Goal: Task Accomplishment & Management: Use online tool/utility

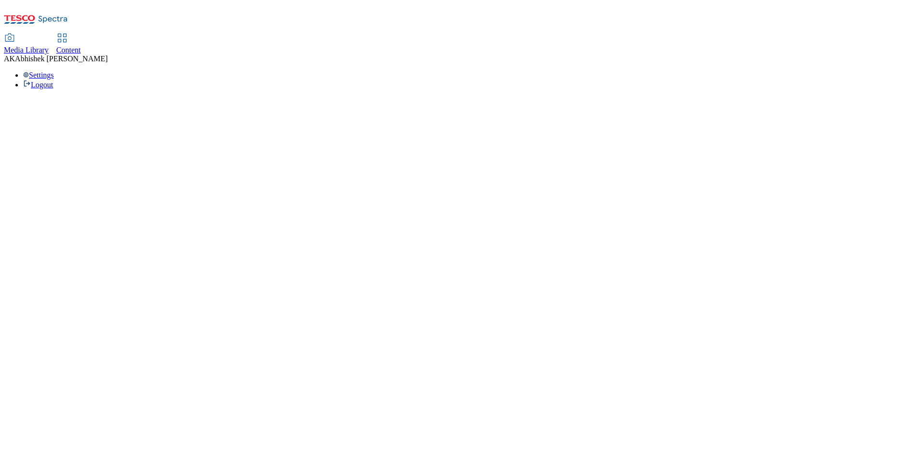
click at [81, 46] on span "Content" at bounding box center [68, 50] width 25 height 8
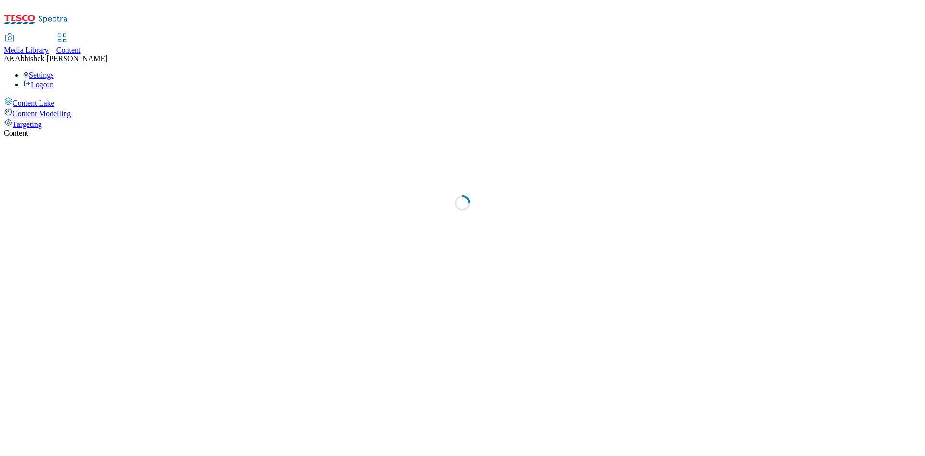
select select "ghs-uk"
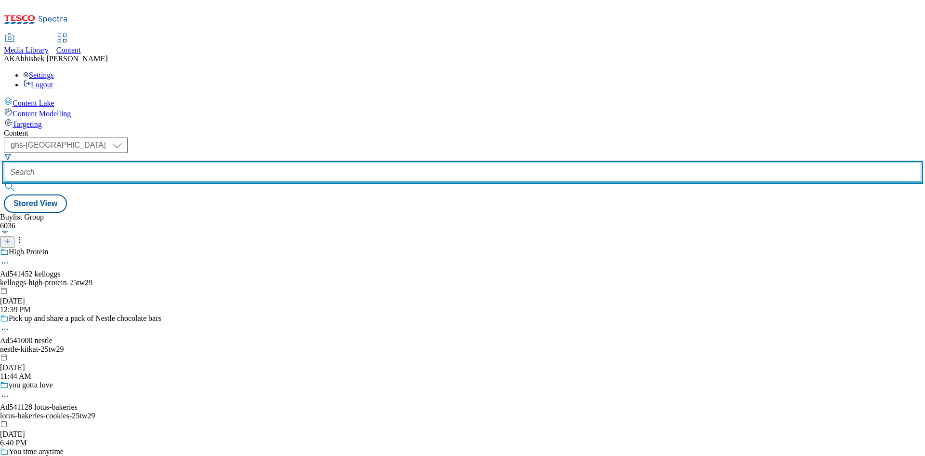
click at [243, 162] on input "text" at bounding box center [463, 171] width 918 height 19
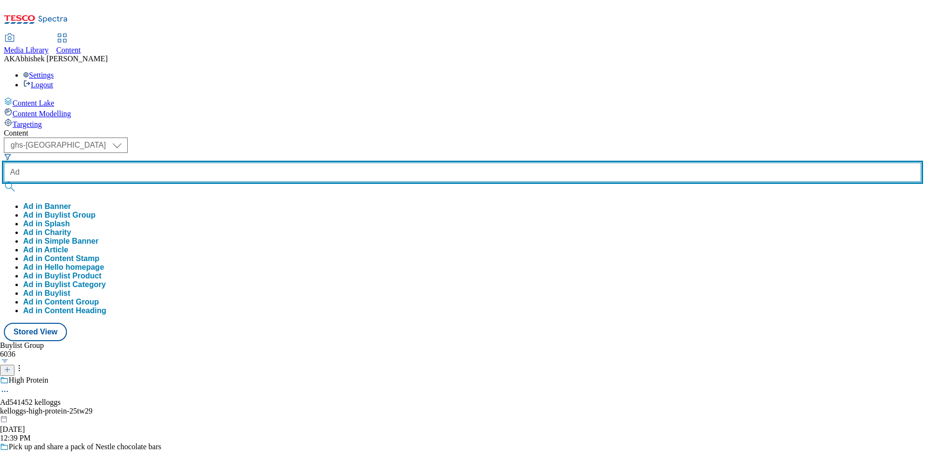
paste input "Abhishek.Kumar.ProcessTeam@dunnhumby.com"
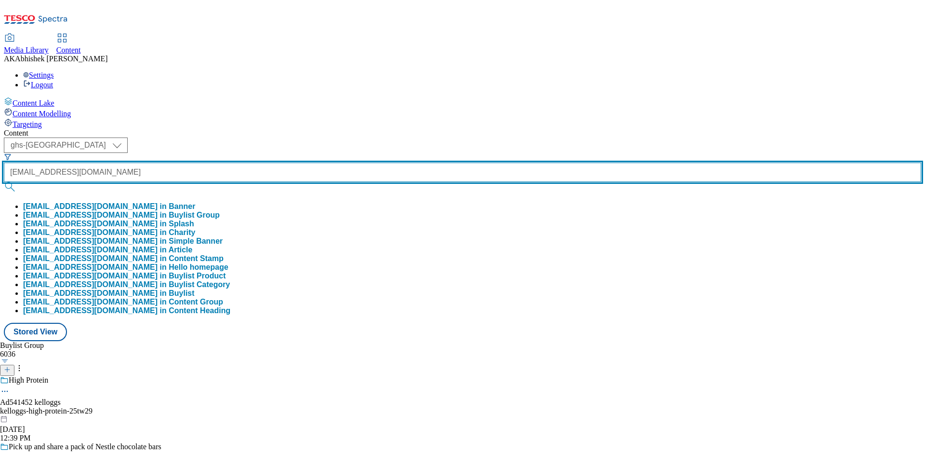
click at [4, 182] on button "submit" at bounding box center [10, 187] width 13 height 10
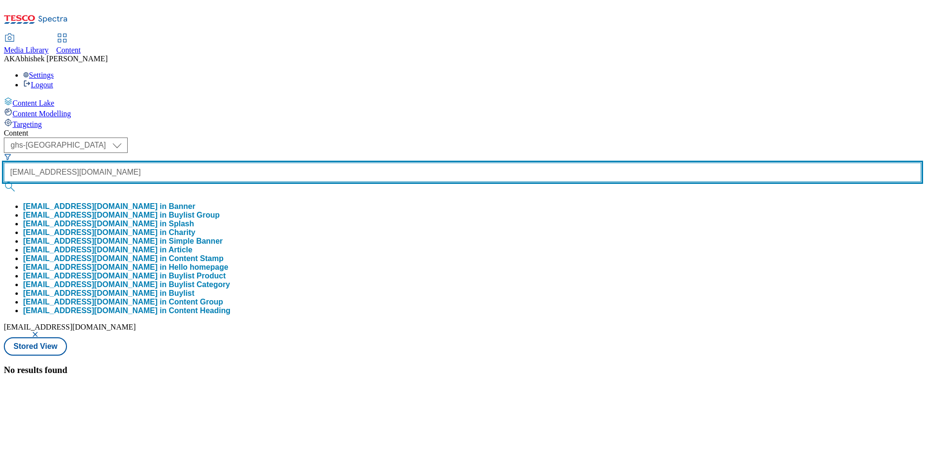
click at [256, 162] on input "AdAbhishek.Kumar.ProcessTeam@dunnhumby.com" at bounding box center [463, 171] width 918 height 19
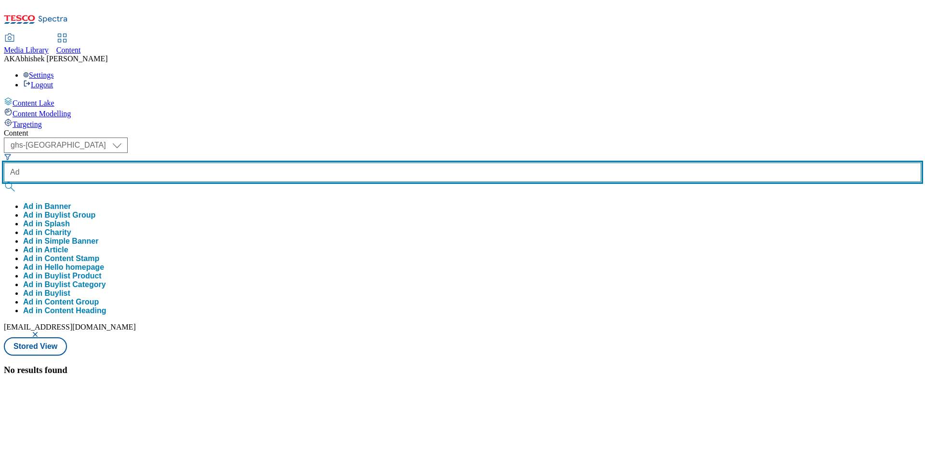
paste input "541000"
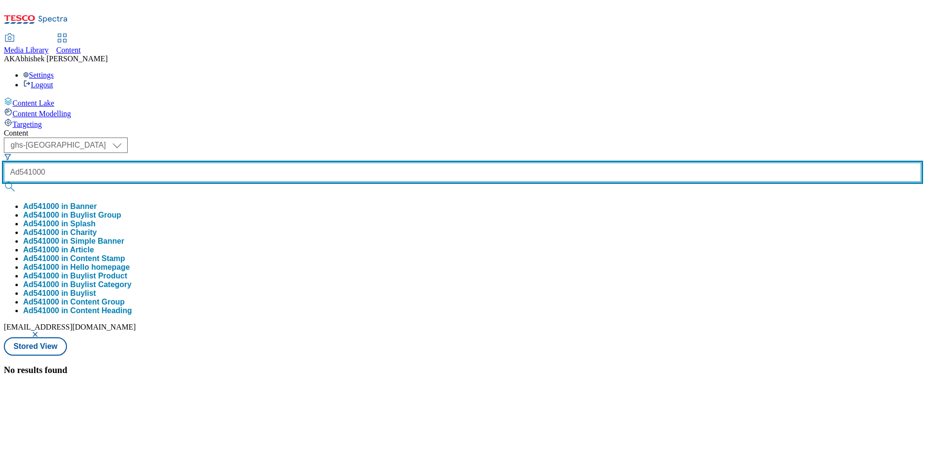
type input "Ad541000"
click at [4, 182] on button "submit" at bounding box center [10, 187] width 13 height 10
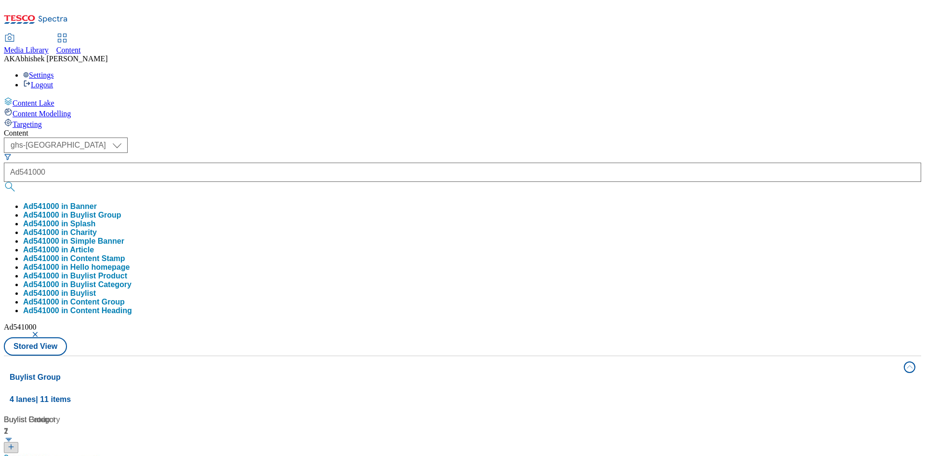
click at [478, 129] on div "Content ( optional ) ghs-roi ghs-uk ghs-uk Ad541000 Ad541000 in Banner Ad541000…" at bounding box center [463, 452] width 918 height 647
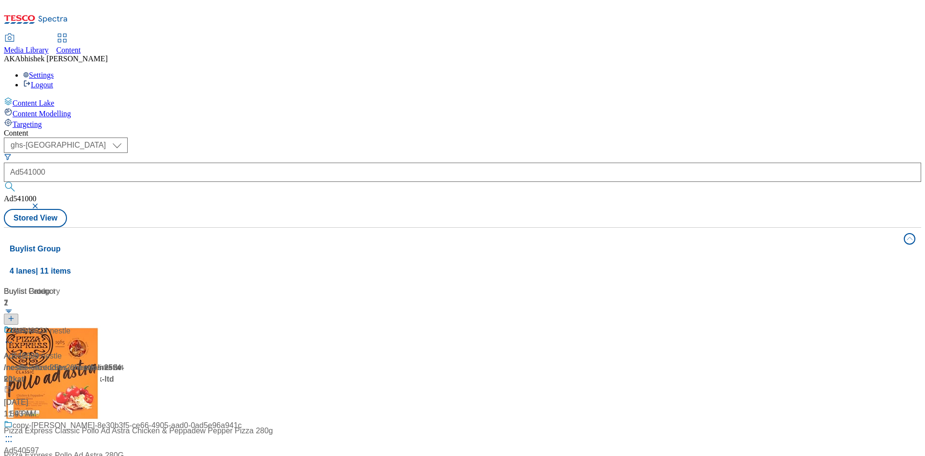
click at [242, 325] on div "Nestle Ad541000 / nestle-kitkat-25tw29 / nestle / nestle-kitkat Aug 25, 2025 11…" at bounding box center [123, 372] width 238 height 94
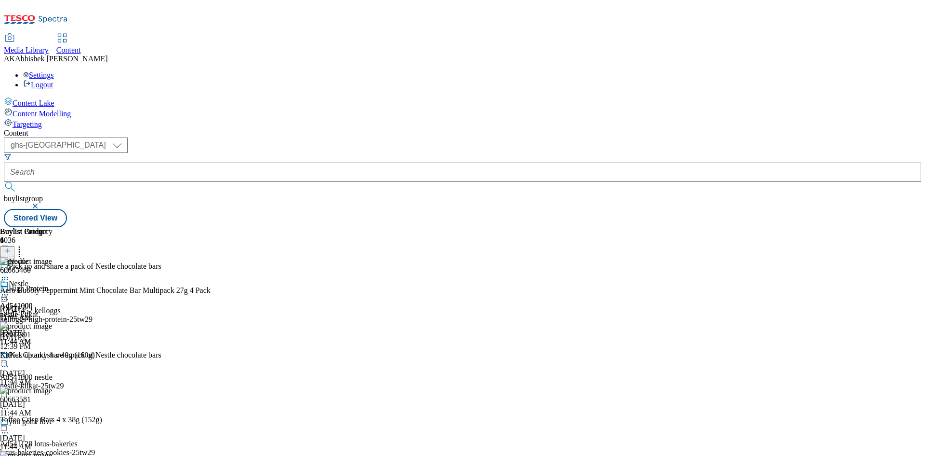
click at [10, 361] on icon at bounding box center [5, 366] width 10 height 10
click at [41, 383] on span "Edit" at bounding box center [35, 386] width 11 height 7
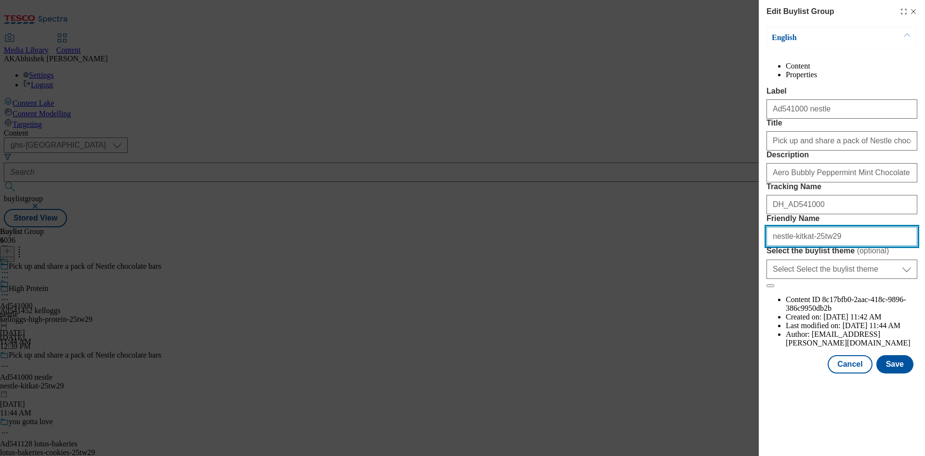
click at [797, 246] on input "nestle-kitkat-25tw29" at bounding box center [842, 236] width 151 height 19
drag, startPoint x: 738, startPoint y: 320, endPoint x: 557, endPoint y: 333, distance: 181.7
click at [567, 334] on div "Edit Buylist Group English Content Properties Label Ad541000 nestle Title Pick …" at bounding box center [462, 228] width 925 height 456
type input "nestle-chocolate-bar-25tw29"
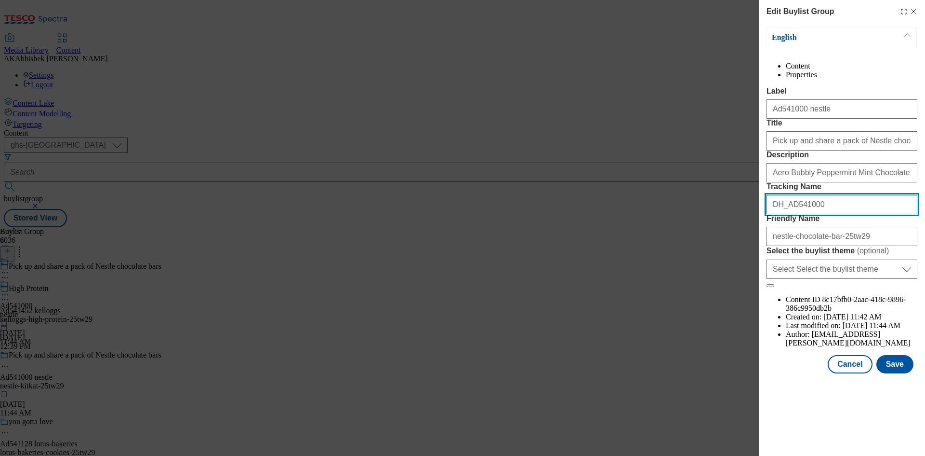
drag, startPoint x: 820, startPoint y: 275, endPoint x: 791, endPoint y: 271, distance: 28.7
click at [791, 214] on input "DH_AD541000" at bounding box center [842, 204] width 151 height 19
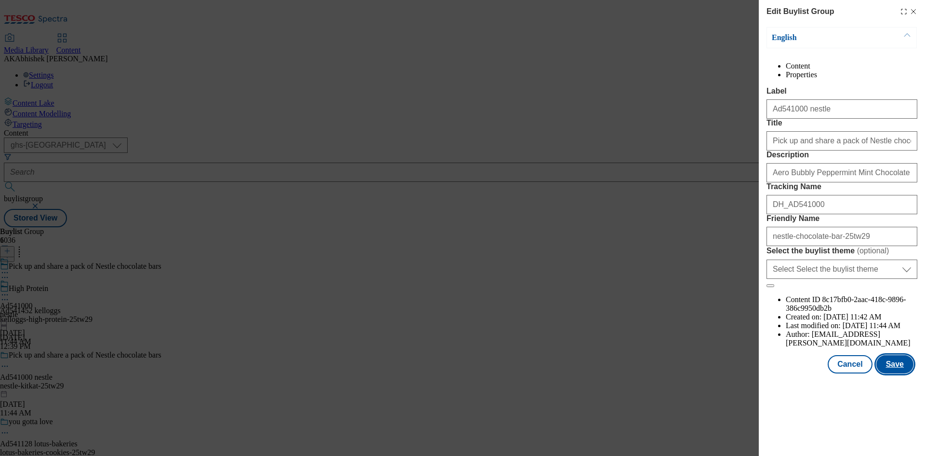
click at [903, 373] on button "Save" at bounding box center [895, 364] width 37 height 18
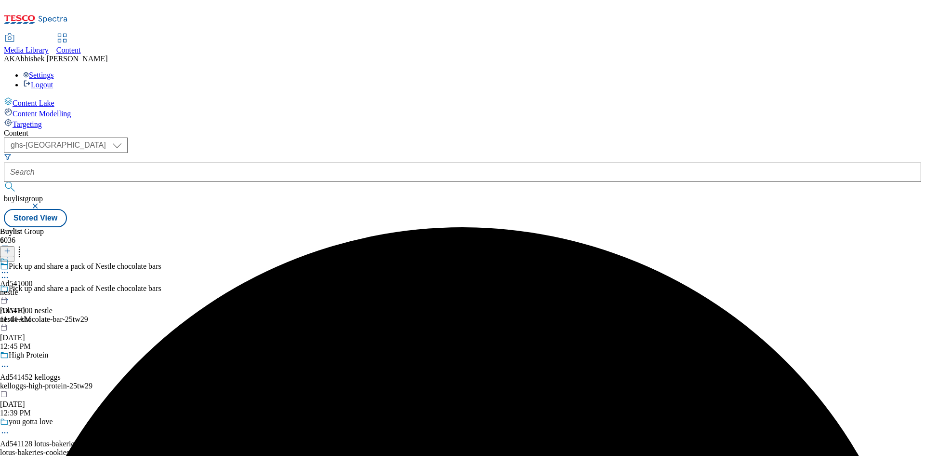
click at [10, 268] on icon at bounding box center [5, 273] width 10 height 10
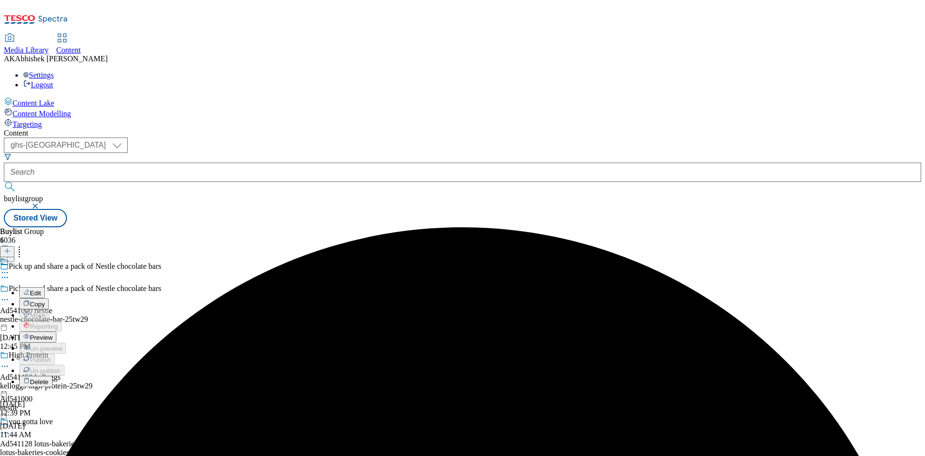
click at [41, 289] on span "Edit" at bounding box center [35, 292] width 11 height 7
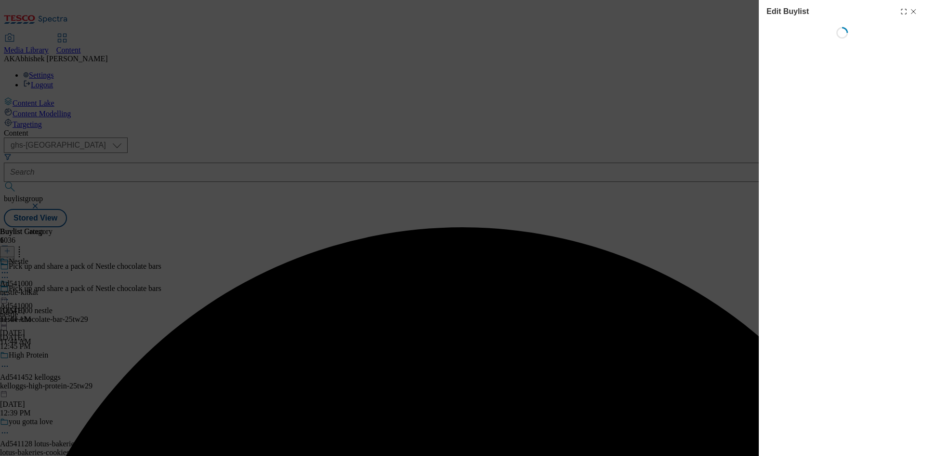
select select "tactical"
select select "supplier funded short term 1-3 weeks"
select select "dunnhumby"
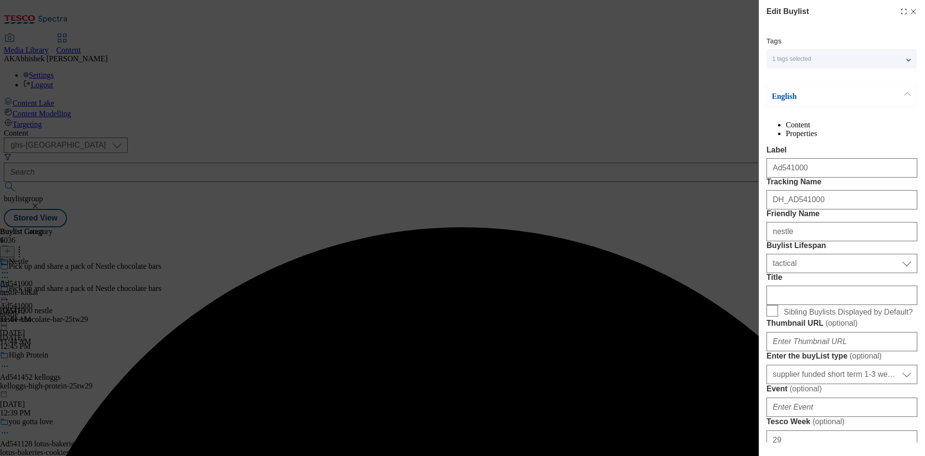
select select "Banner"
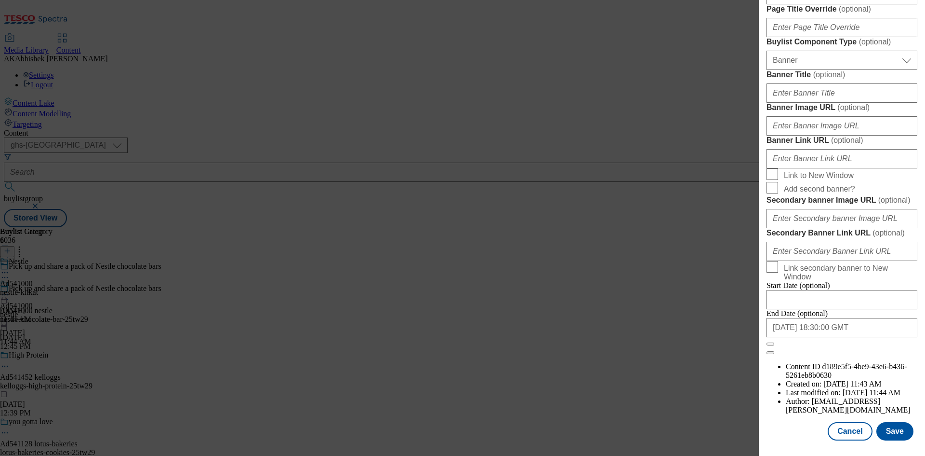
scroll to position [947, 0]
click at [855, 337] on input "2025-11-29 18:30:00 GMT" at bounding box center [842, 327] width 151 height 19
select select "2025"
select select "November"
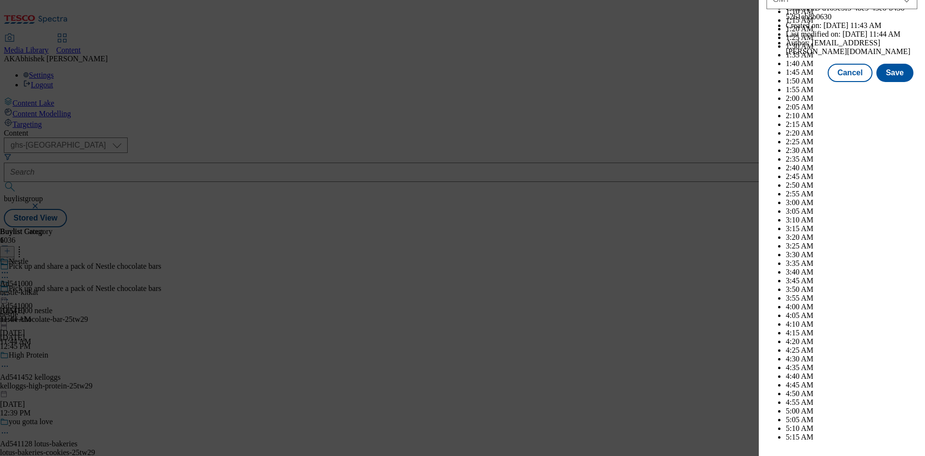
scroll to position [3954, 0]
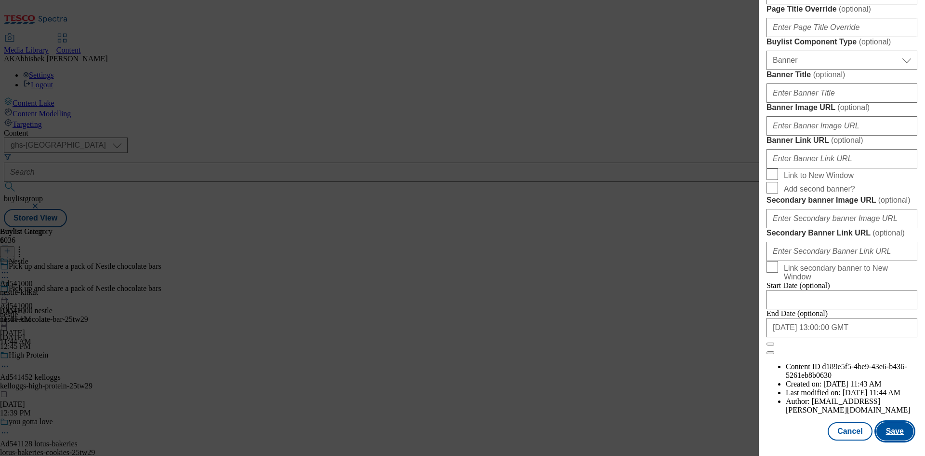
click at [890, 429] on button "Save" at bounding box center [895, 431] width 37 height 18
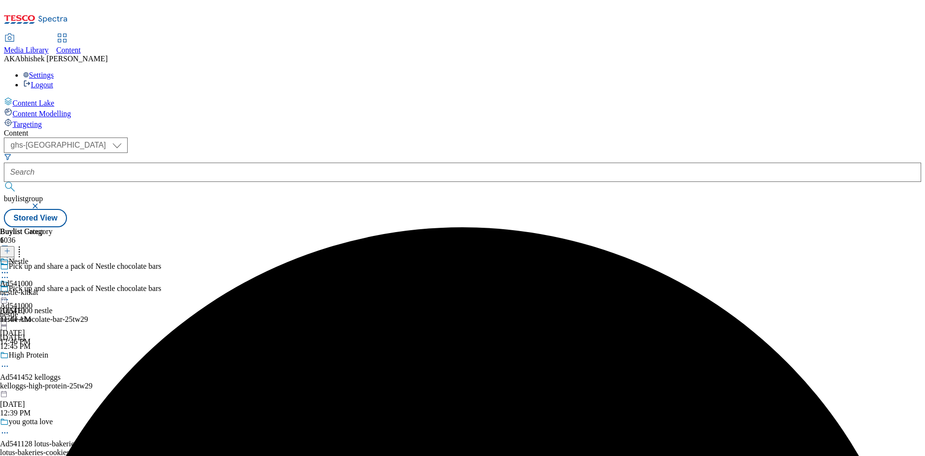
click at [53, 257] on div "Nestle Ad541000 nestle-kitkat Aug 25, 2025 11:44 AM" at bounding box center [26, 290] width 53 height 67
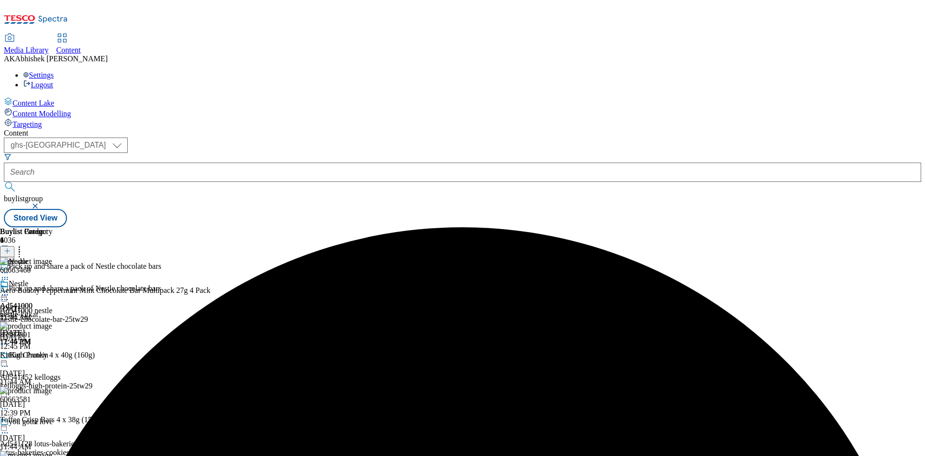
click at [10, 290] on icon at bounding box center [5, 295] width 10 height 10
click at [45, 310] on div "Edit" at bounding box center [32, 314] width 26 height 8
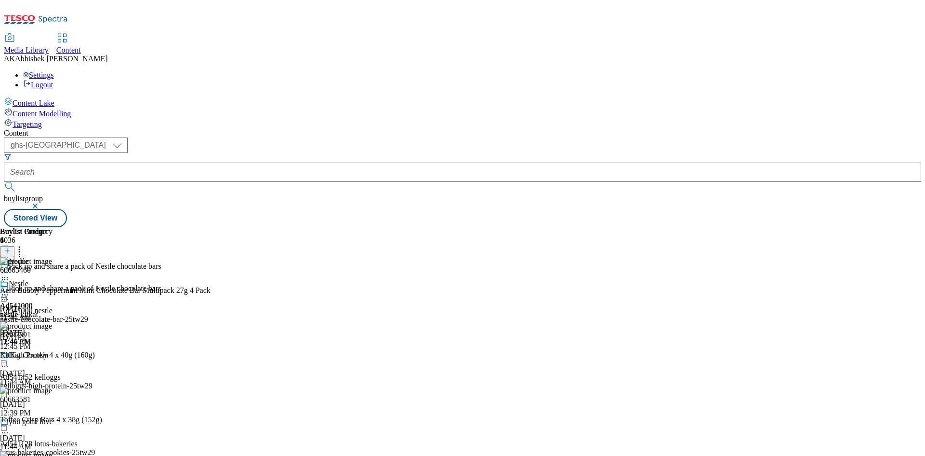
click at [10, 290] on icon at bounding box center [5, 295] width 10 height 10
click at [41, 311] on span "Edit" at bounding box center [35, 314] width 11 height 7
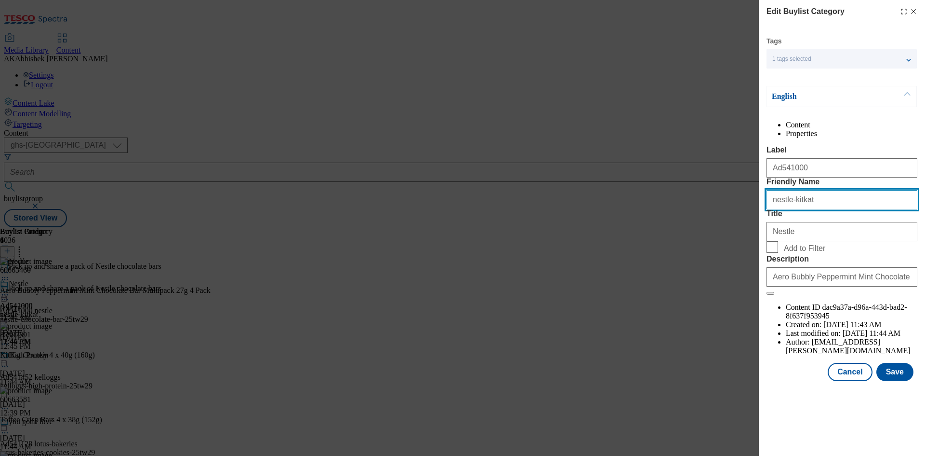
click at [882, 209] on input "nestle-kitkat" at bounding box center [842, 199] width 151 height 19
paste input "chocolate-bar"
type input "nestle-chocolate-bar"
click at [905, 381] on button "Save" at bounding box center [895, 371] width 37 height 18
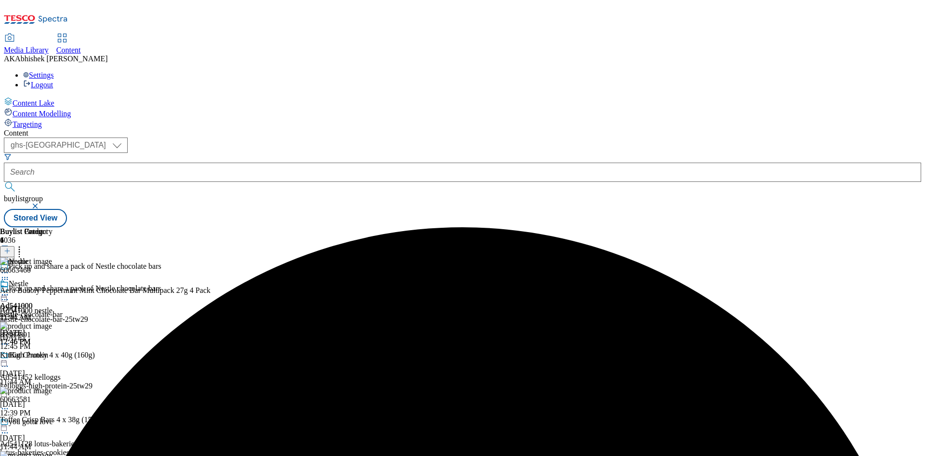
click at [10, 290] on icon at bounding box center [5, 295] width 10 height 10
click at [53, 356] on span "Preview" at bounding box center [41, 359] width 23 height 7
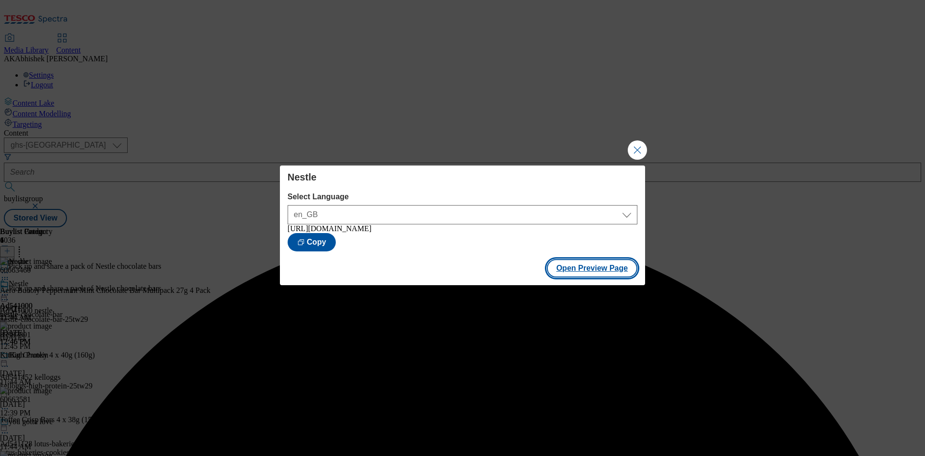
click at [612, 276] on button "Open Preview Page" at bounding box center [592, 268] width 91 height 18
click at [641, 147] on button "Close Modal" at bounding box center [637, 149] width 19 height 19
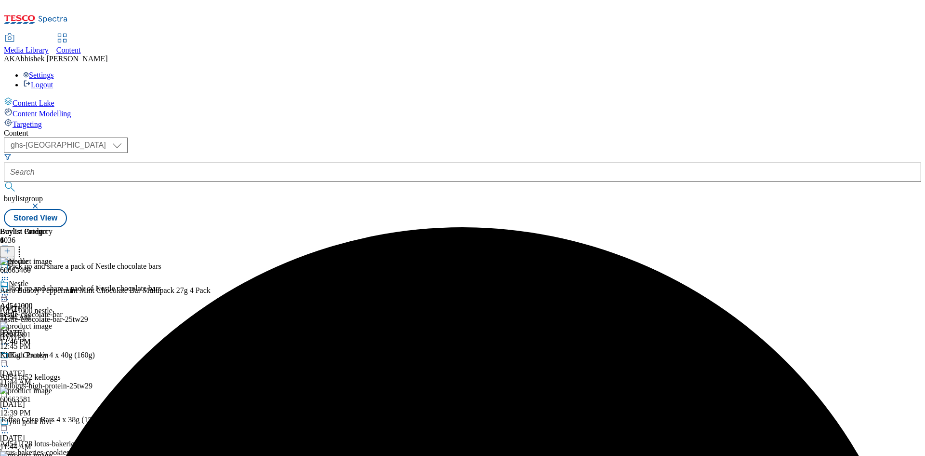
click at [3, 294] on circle at bounding box center [2, 294] width 1 height 1
click at [51, 389] on span "Publish" at bounding box center [40, 392] width 21 height 7
